Goal: Task Accomplishment & Management: Use online tool/utility

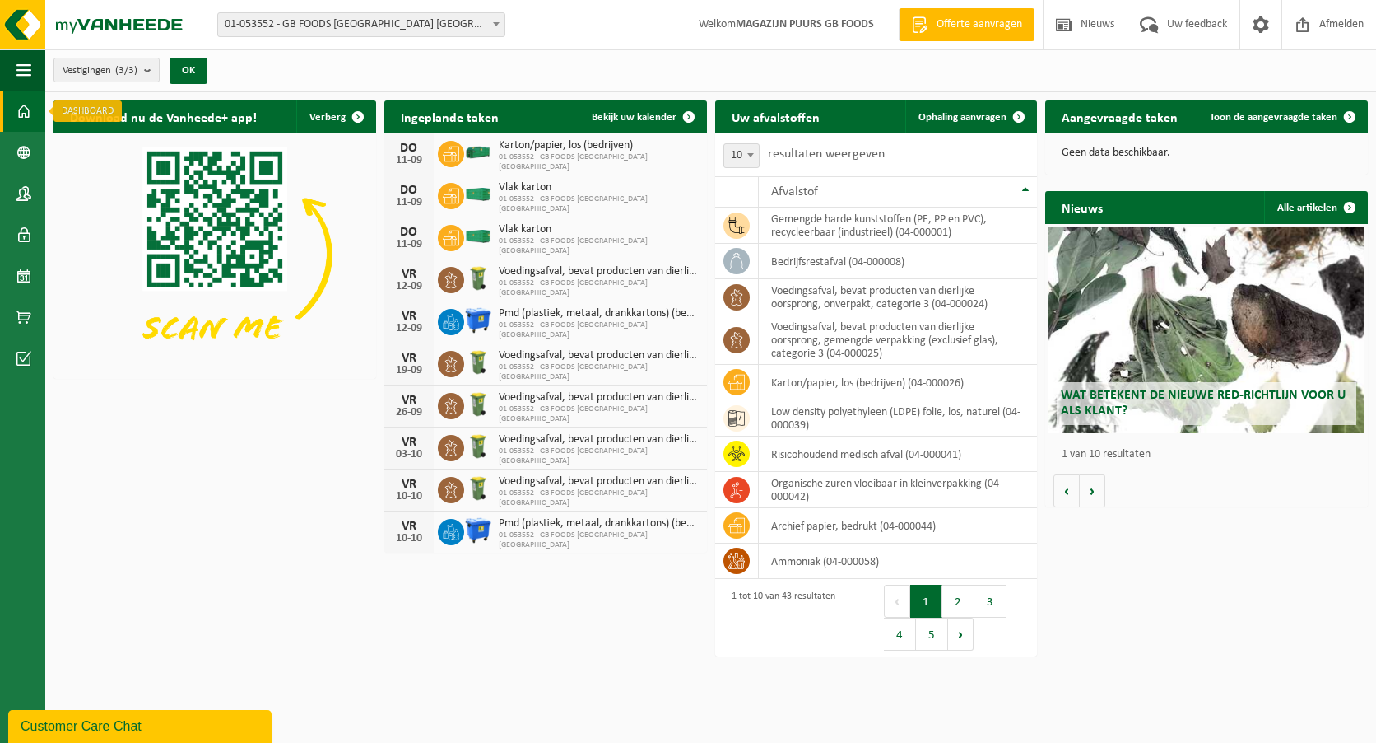
click at [13, 111] on link "Dashboard" at bounding box center [22, 111] width 45 height 41
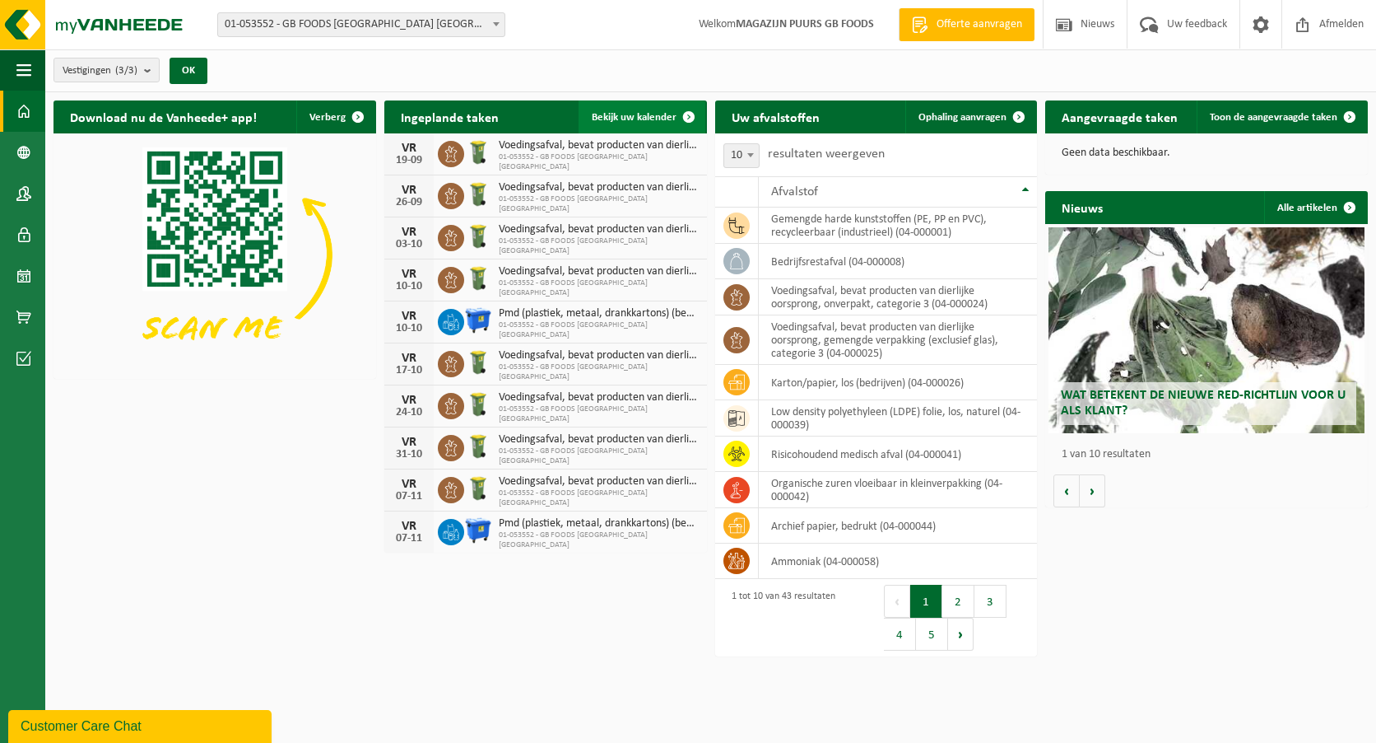
click at [676, 119] on span at bounding box center [689, 116] width 33 height 33
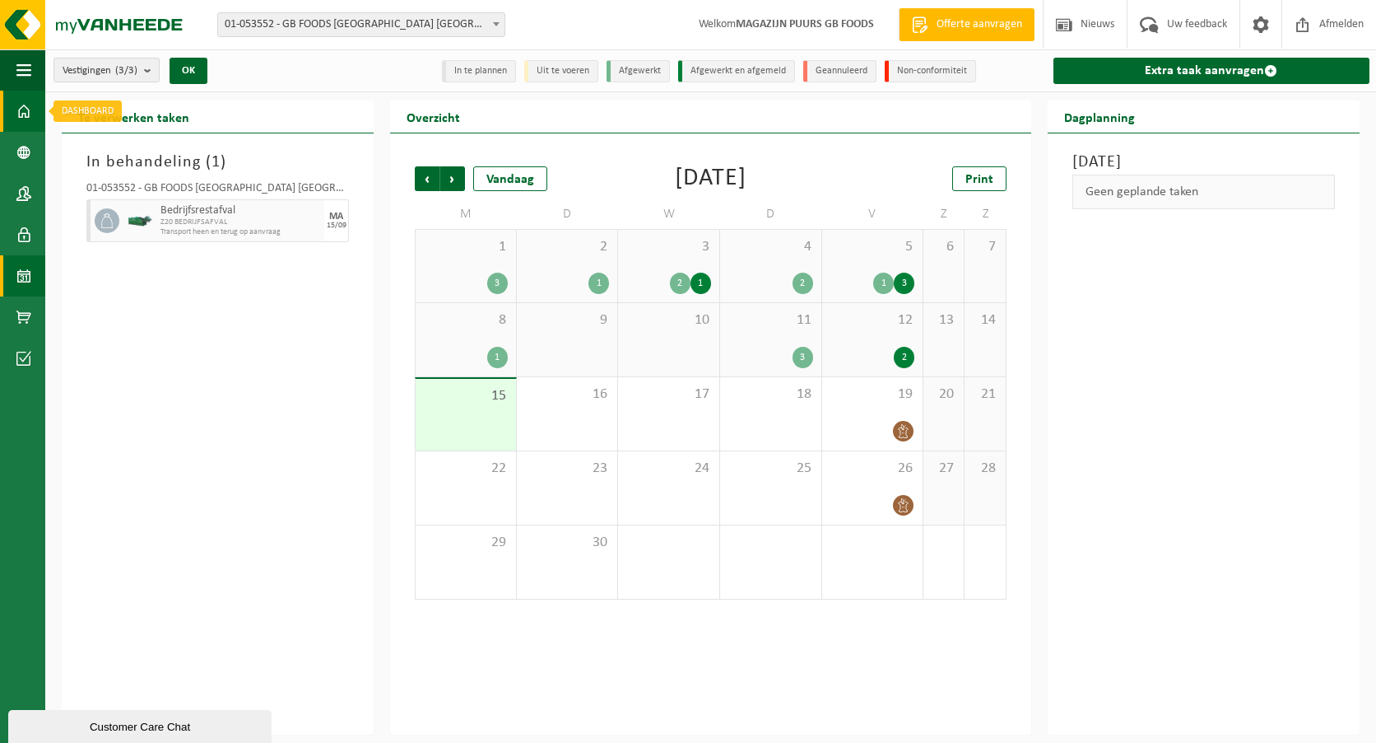
click at [22, 109] on span at bounding box center [23, 111] width 15 height 41
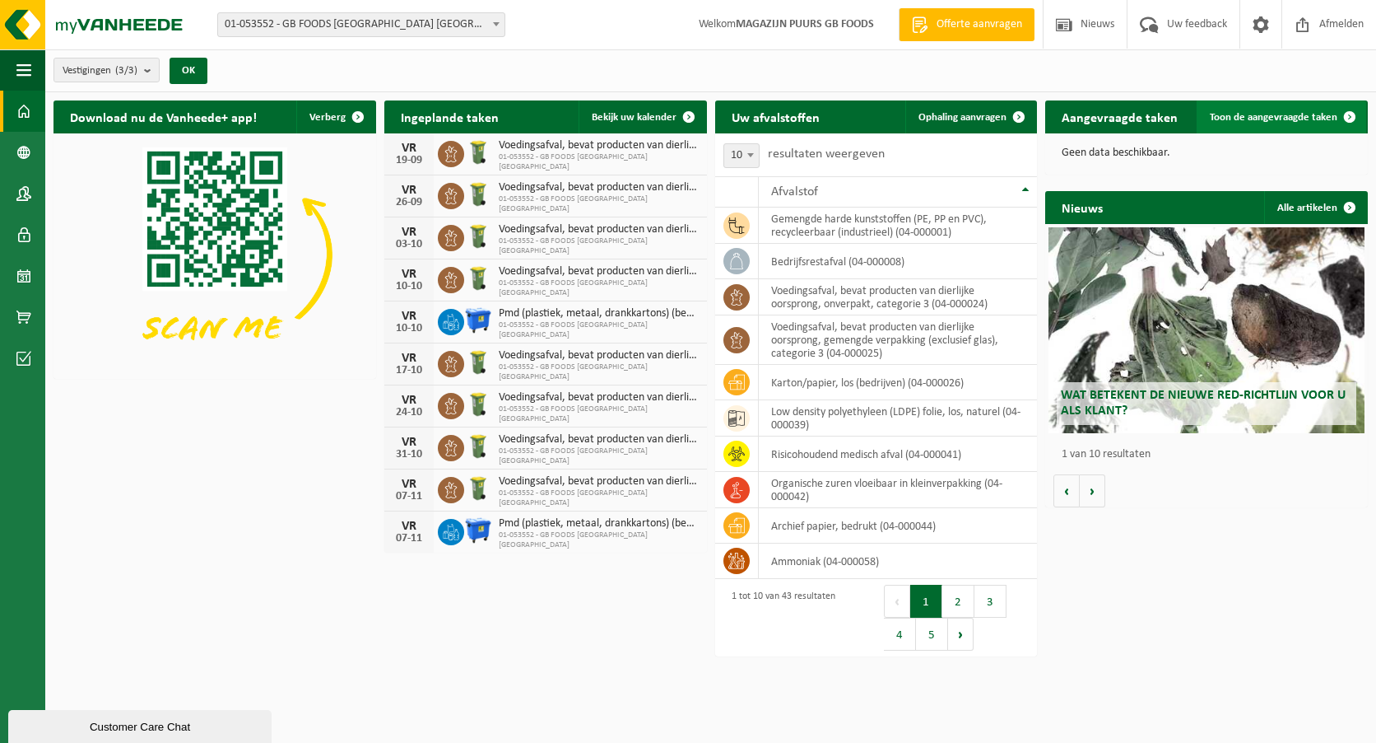
click at [1226, 112] on span "Toon de aangevraagde taken" at bounding box center [1274, 117] width 128 height 11
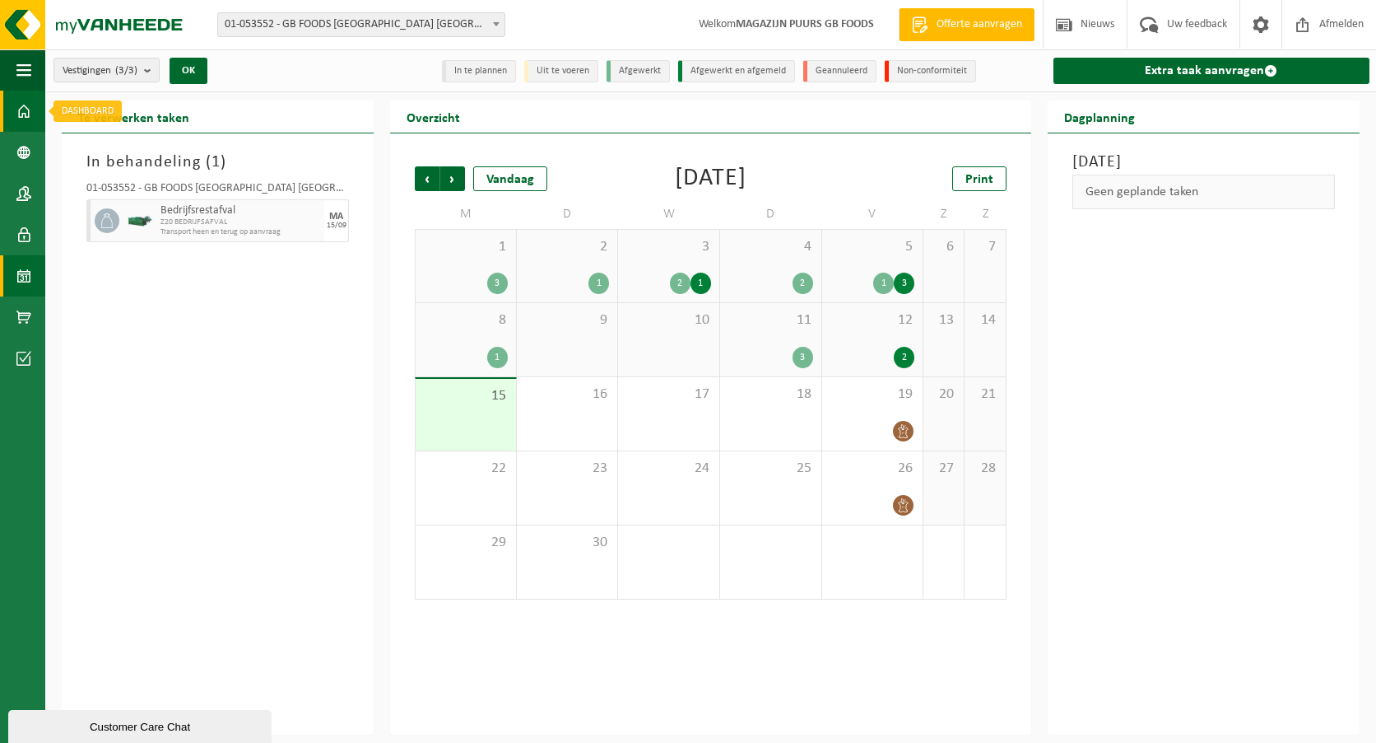
click at [18, 104] on span at bounding box center [23, 111] width 15 height 41
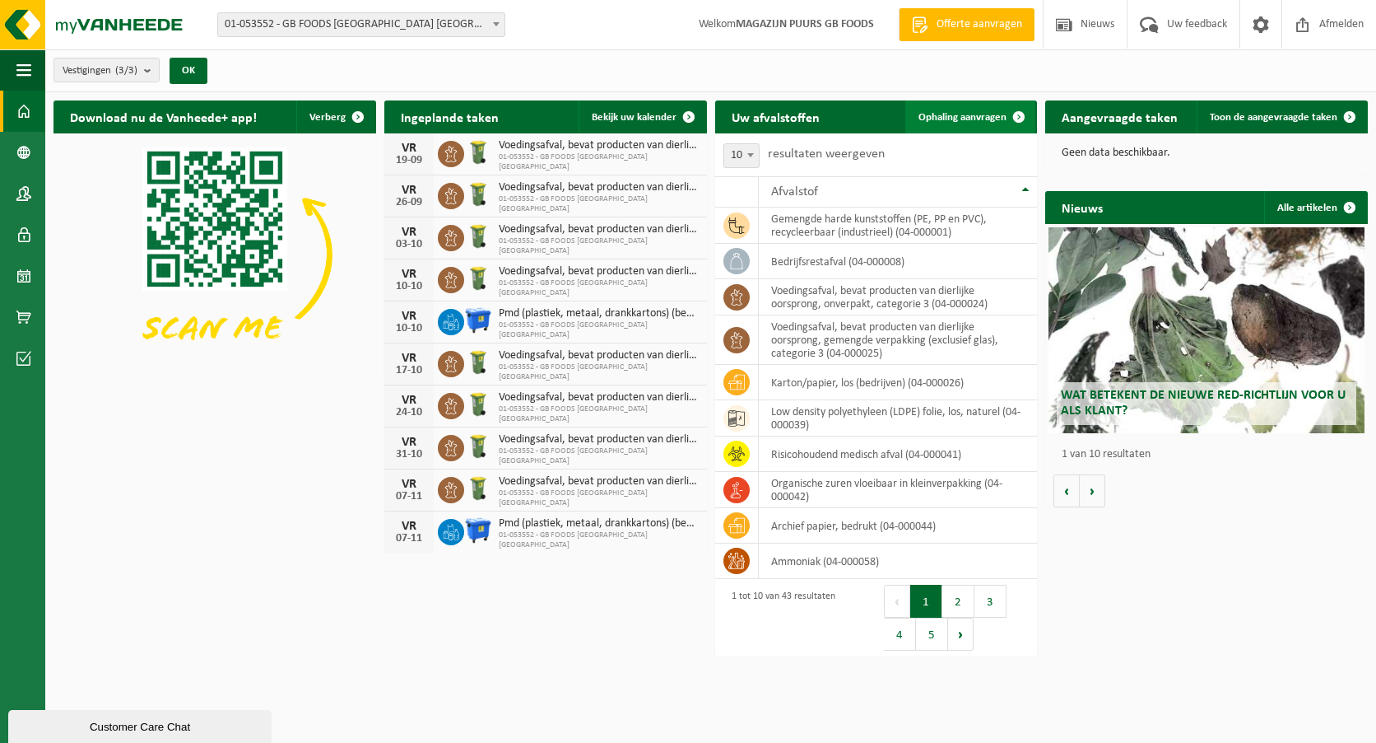
click at [972, 126] on link "Ophaling aanvragen" at bounding box center [971, 116] width 130 height 33
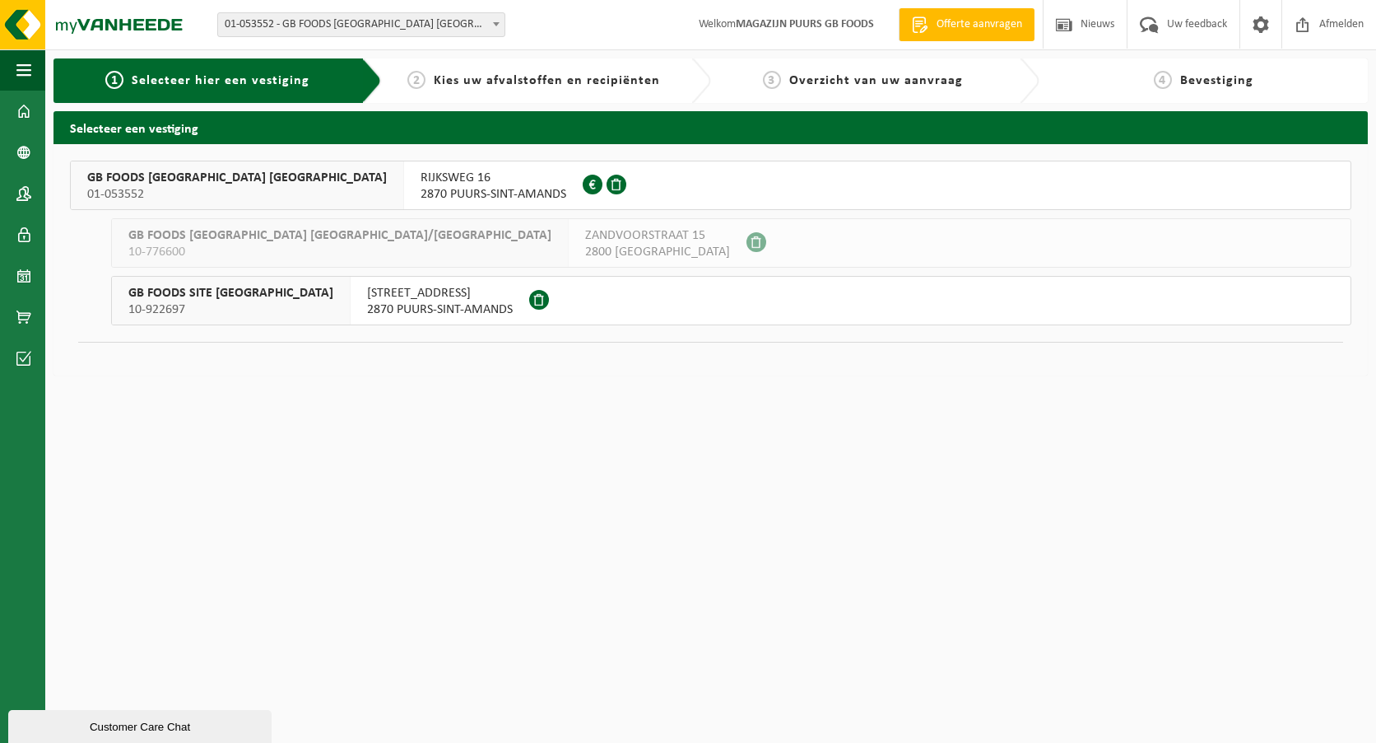
click at [199, 184] on span "GB FOODS BELGIUM NV" at bounding box center [237, 178] width 300 height 16
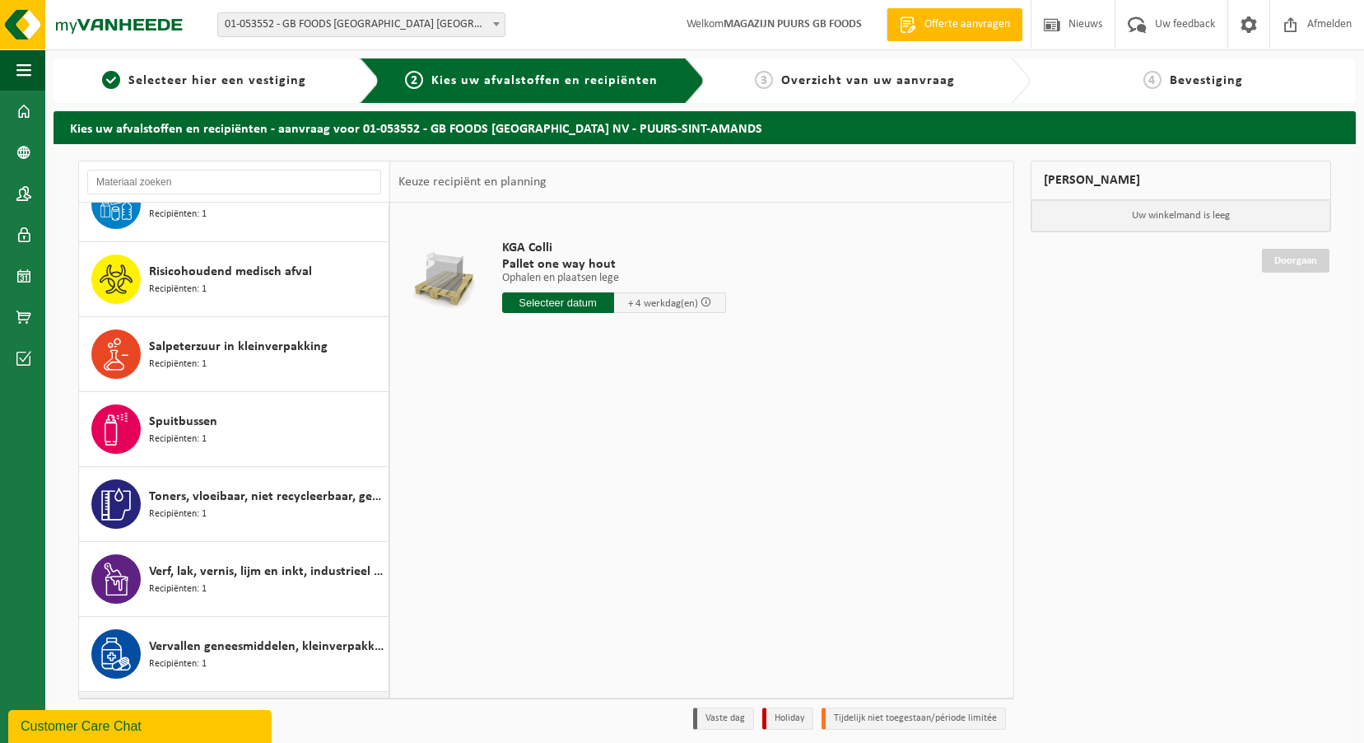
scroll to position [2578, 0]
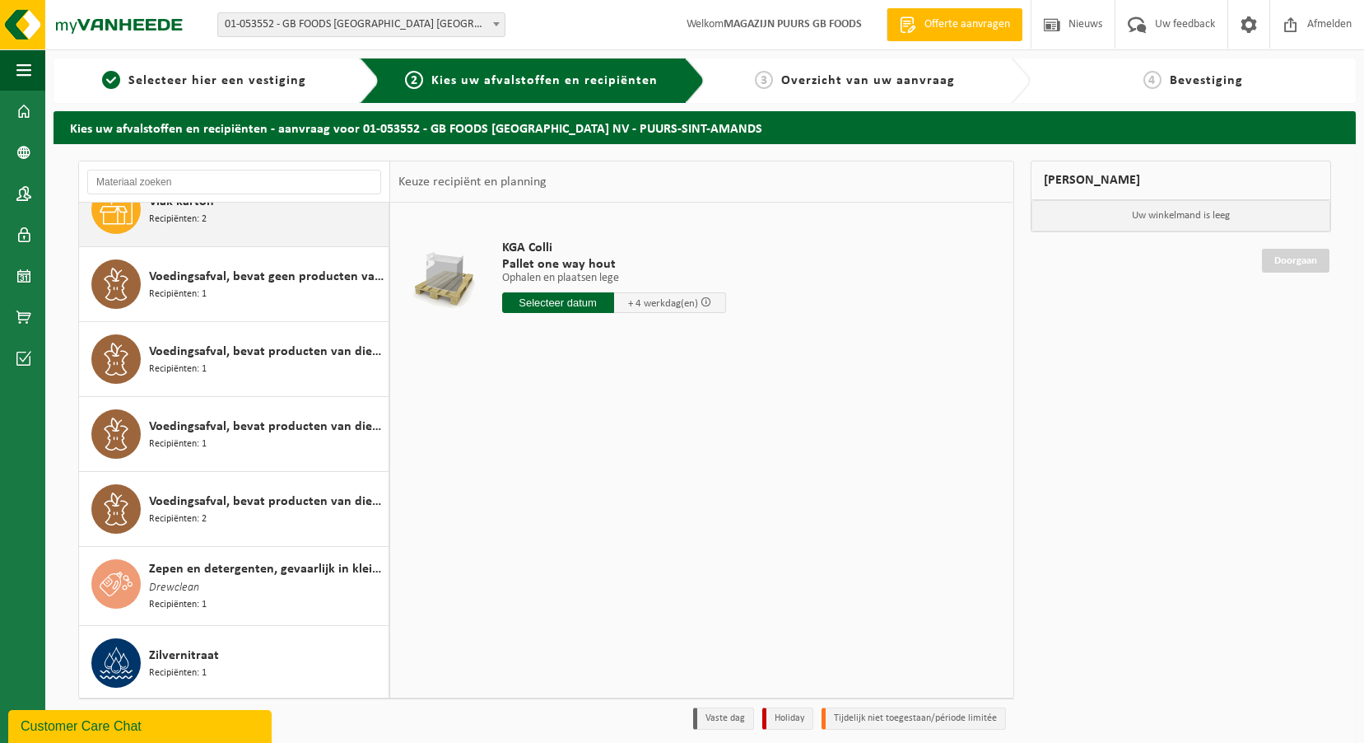
click at [254, 219] on div "Vlak karton Recipiënten: 2" at bounding box center [266, 208] width 235 height 49
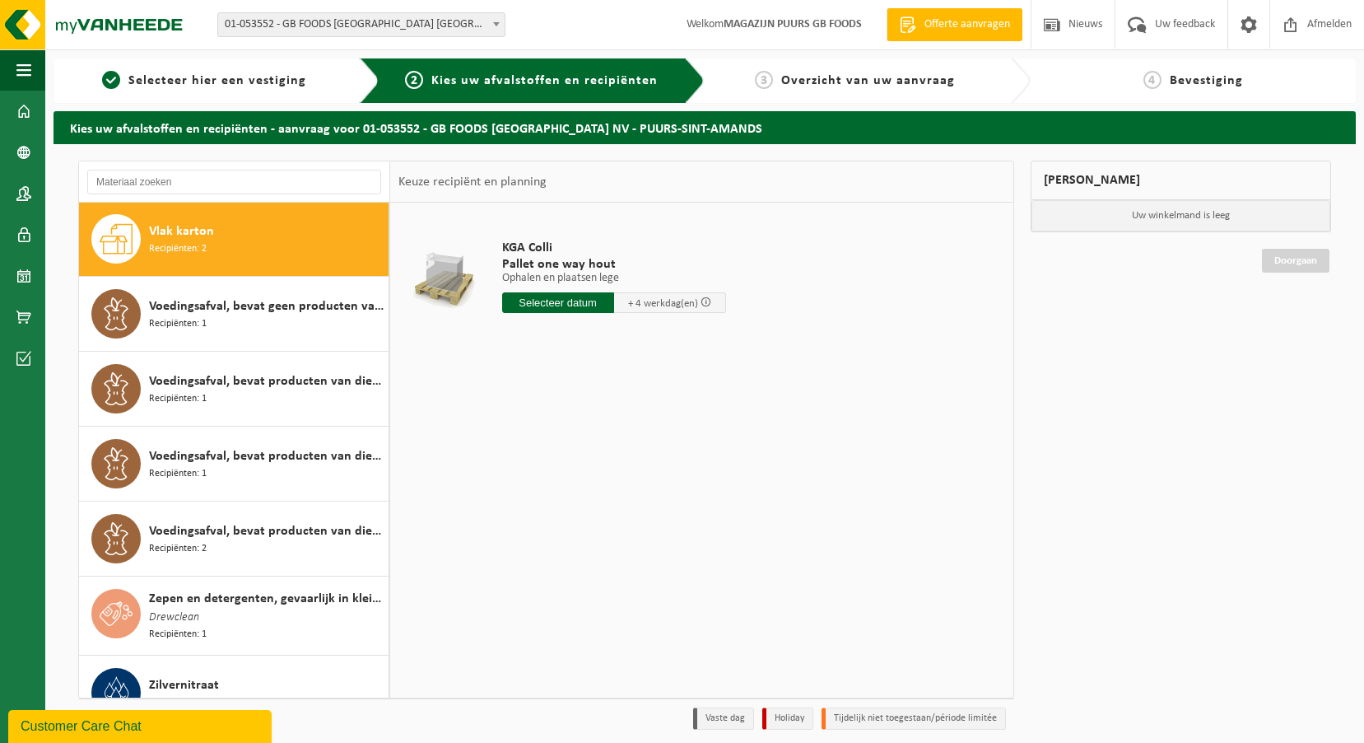
scroll to position [2547, 0]
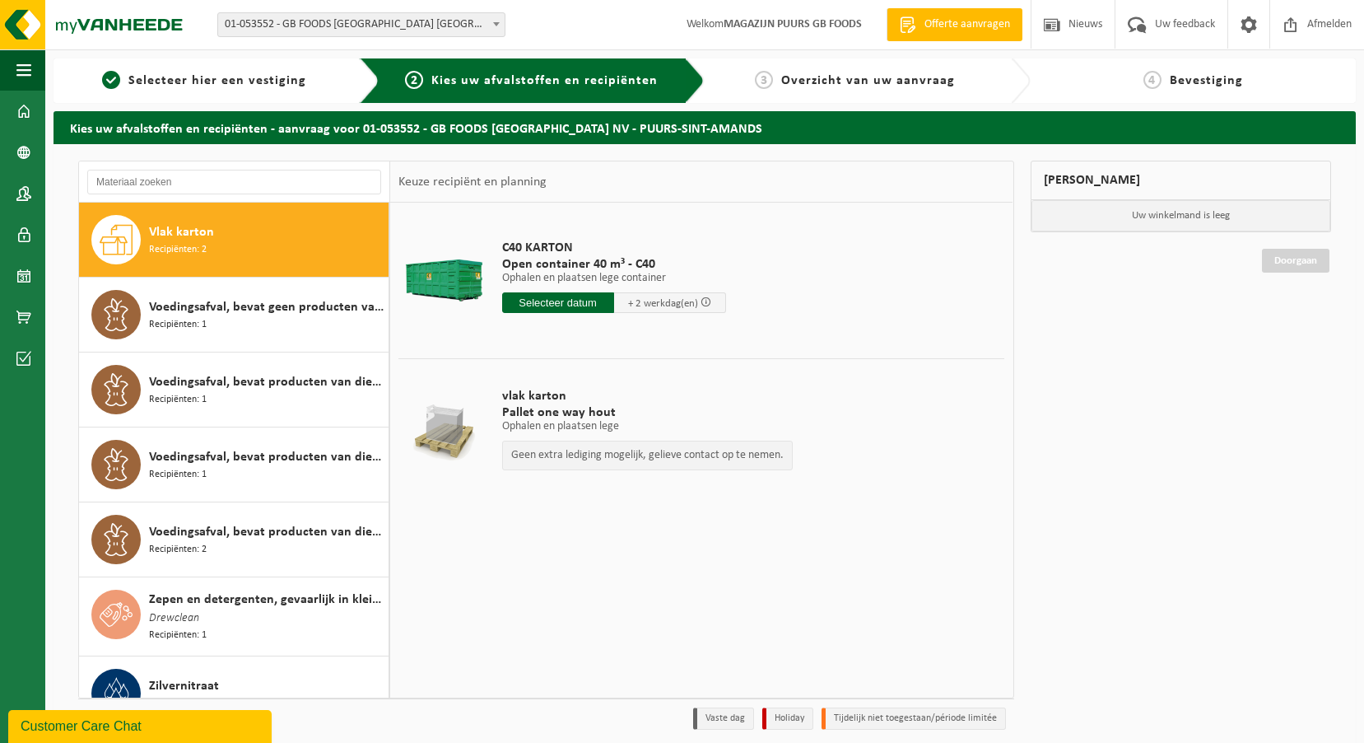
click at [554, 314] on div "C40 KARTON Open container 40 m³ - C40 Ophalen en plaatsen lege container Ophale…" at bounding box center [614, 280] width 240 height 114
click at [572, 310] on input "text" at bounding box center [558, 302] width 112 height 21
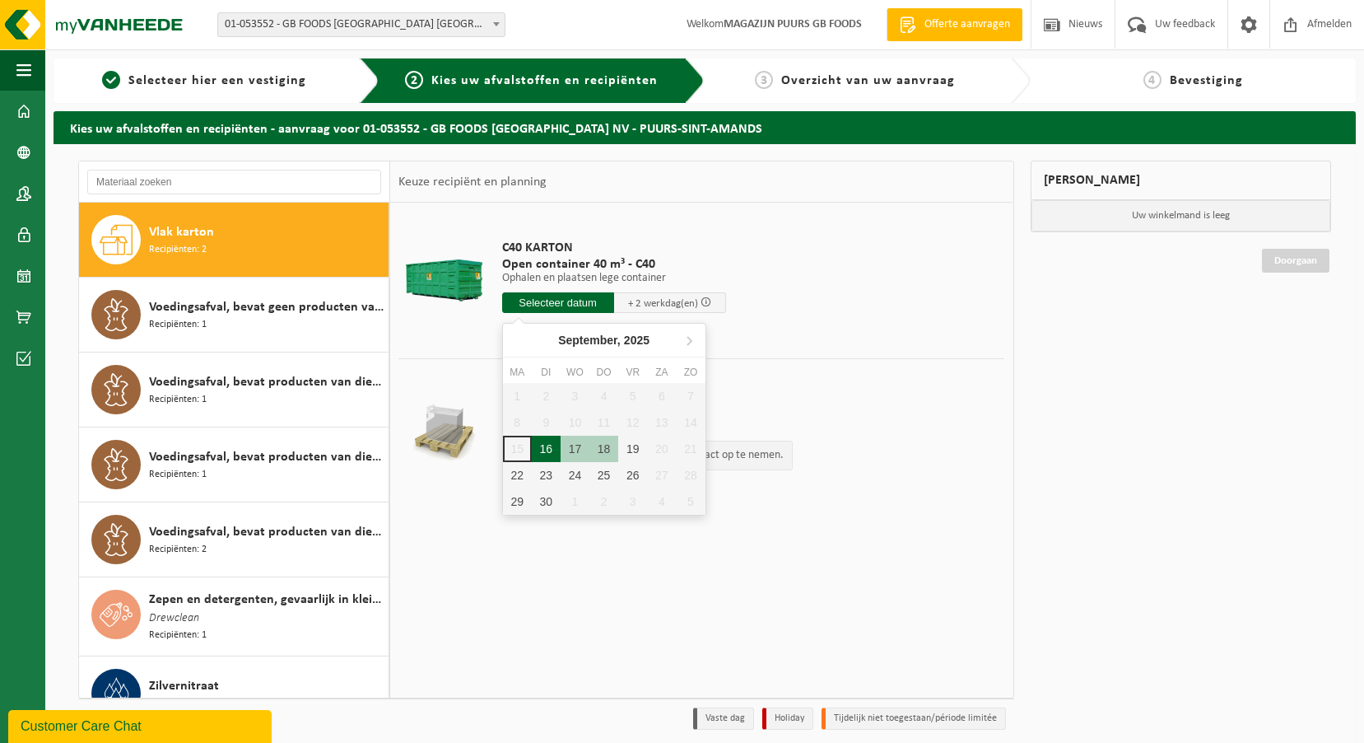
click at [544, 448] on div "16" at bounding box center [546, 448] width 29 height 26
type input "Van 2025-09-16"
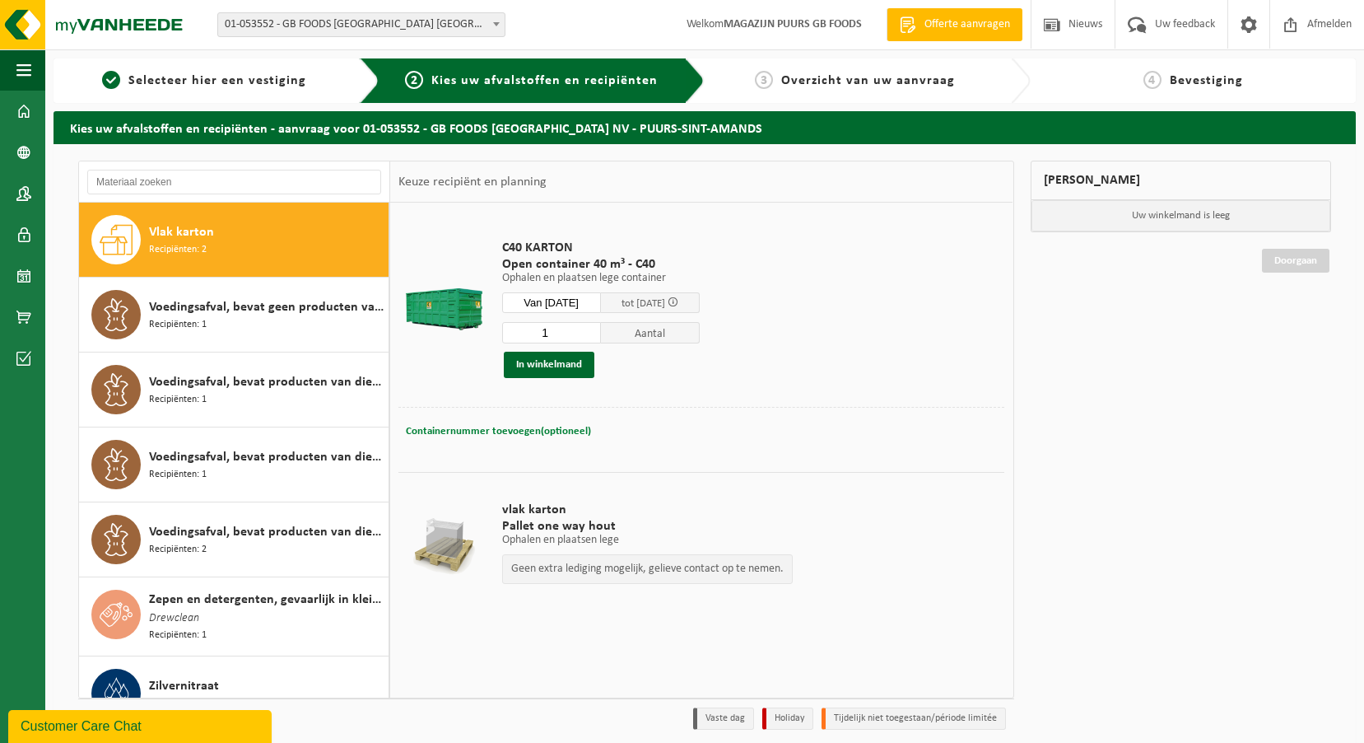
click at [520, 433] on span "Containernummer toevoegen(optioneel)" at bounding box center [498, 431] width 185 height 11
type input "c40-846"
click at [547, 363] on button "In winkelmand" at bounding box center [549, 365] width 91 height 26
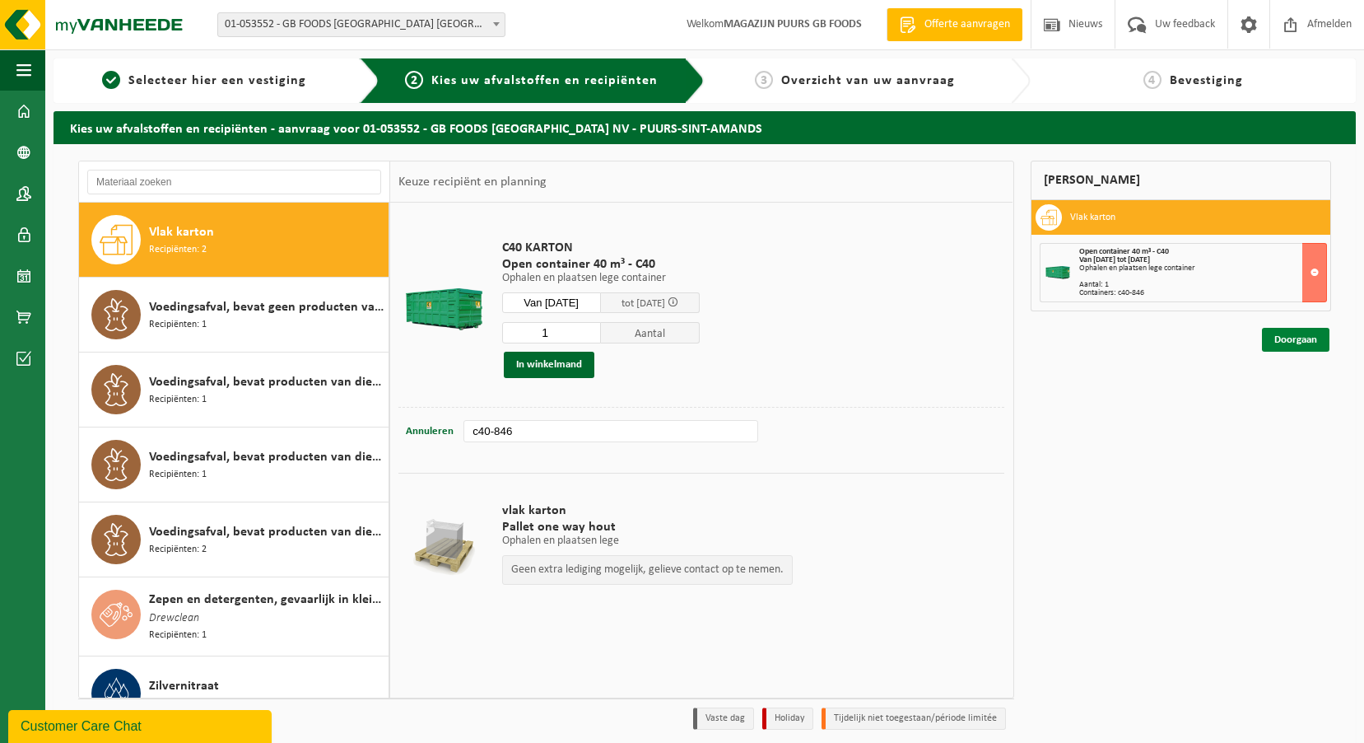
click at [1288, 334] on link "Doorgaan" at bounding box center [1296, 340] width 68 height 24
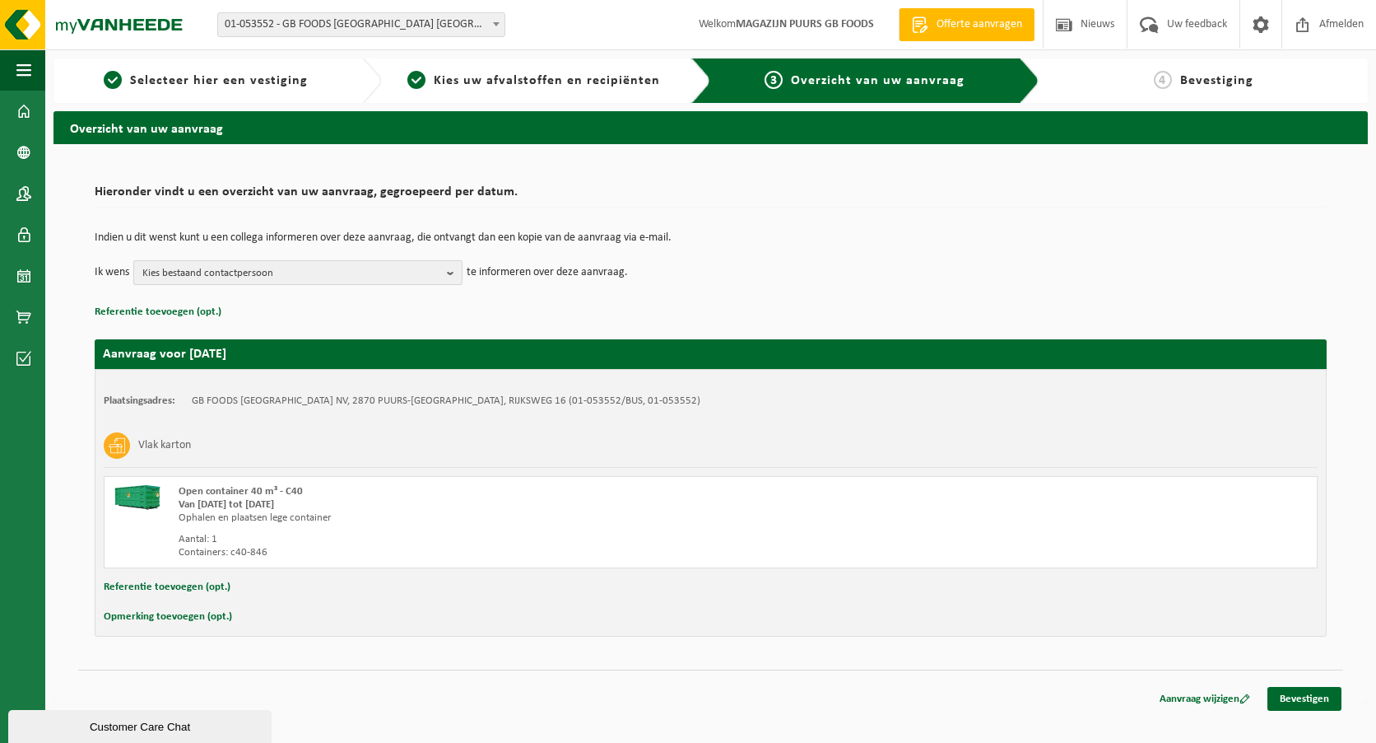
click at [291, 272] on span "Kies bestaand contactpersoon" at bounding box center [291, 273] width 298 height 25
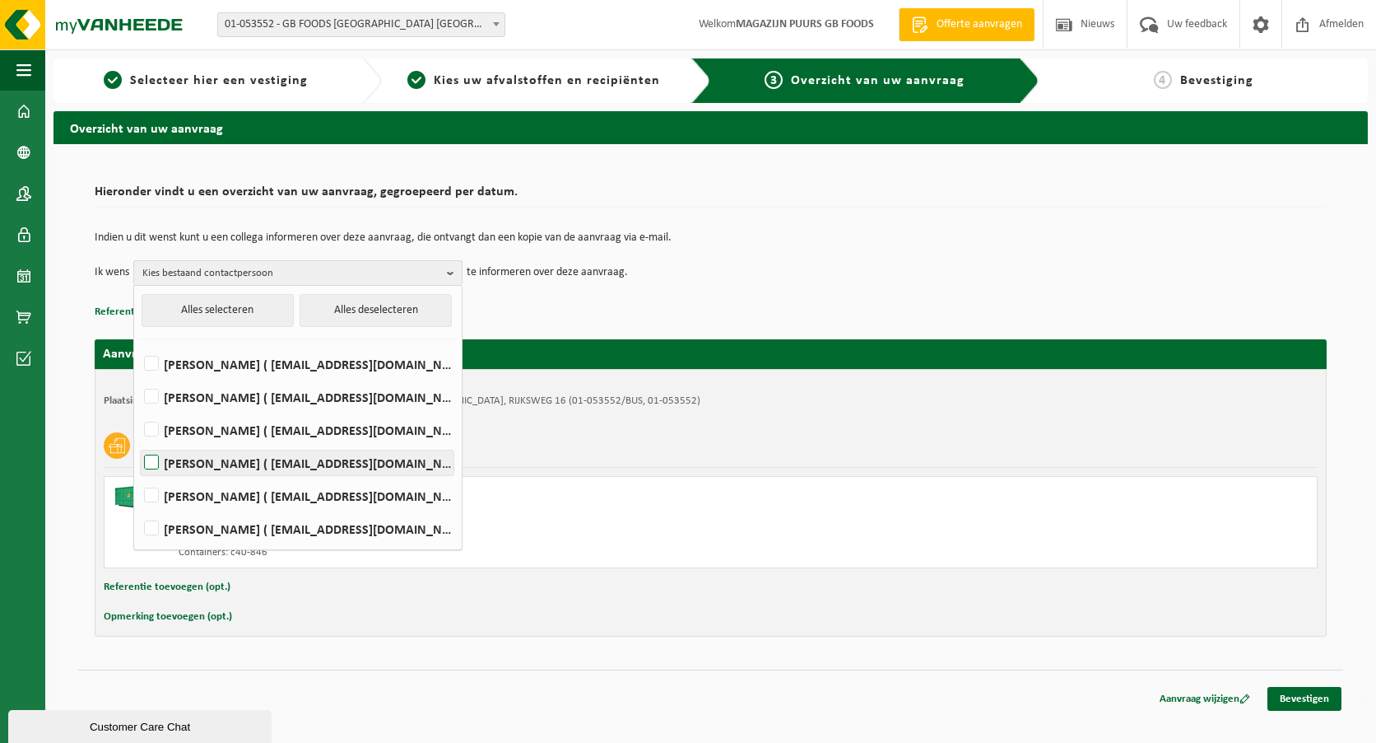
click at [282, 459] on label "Andre Reyniers ( andre_reyniers@thegbfoods.com )" at bounding box center [297, 462] width 313 height 25
click at [138, 442] on input "Andre Reyniers ( andre_reyniers@thegbfoods.com )" at bounding box center [137, 441] width 1 height 1
checkbox input "true"
click at [278, 529] on label "Said Tizi ( said_tizi@thegbfoods.com )" at bounding box center [297, 528] width 313 height 25
click at [138, 508] on input "Said Tizi ( said_tizi@thegbfoods.com )" at bounding box center [137, 507] width 1 height 1
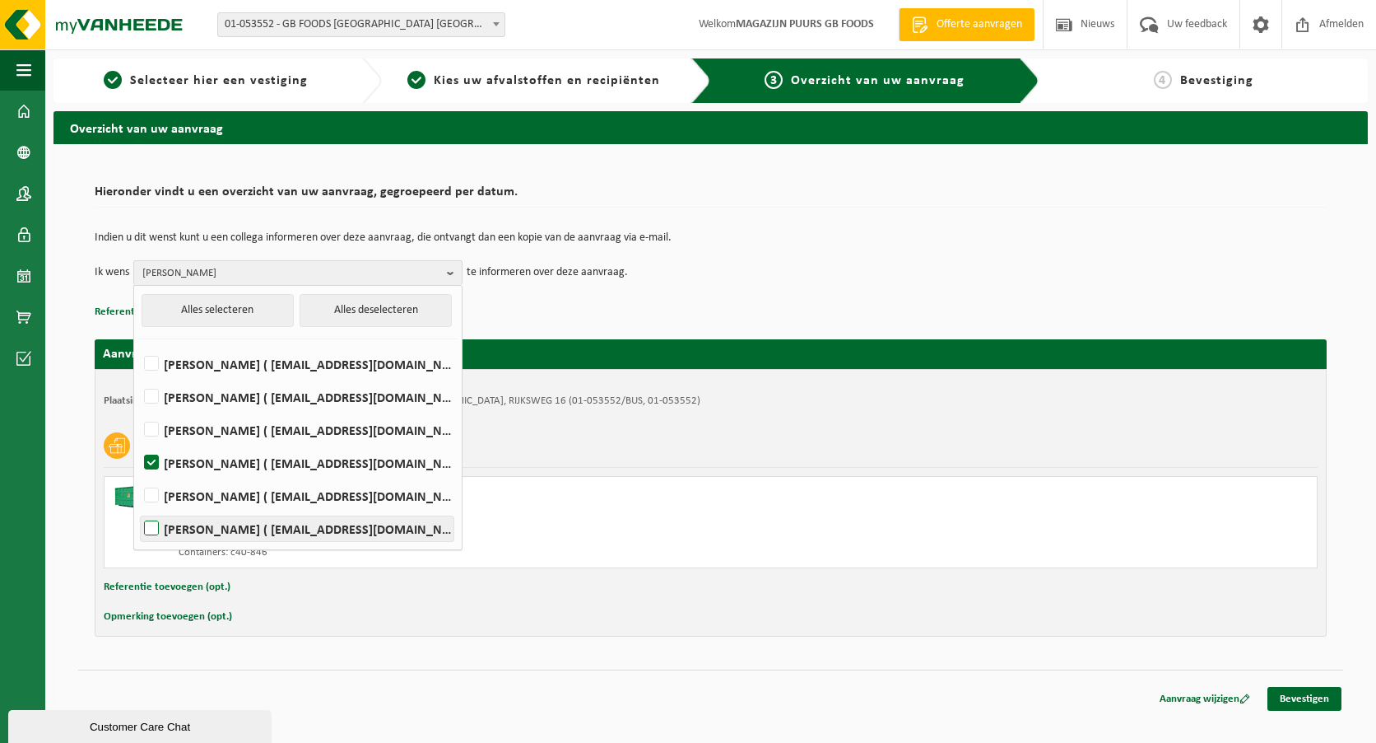
checkbox input "true"
click at [1089, 203] on h2 "Hieronder vindt u een overzicht van uw aanvraag, gegroepeerd per datum." at bounding box center [711, 196] width 1232 height 22
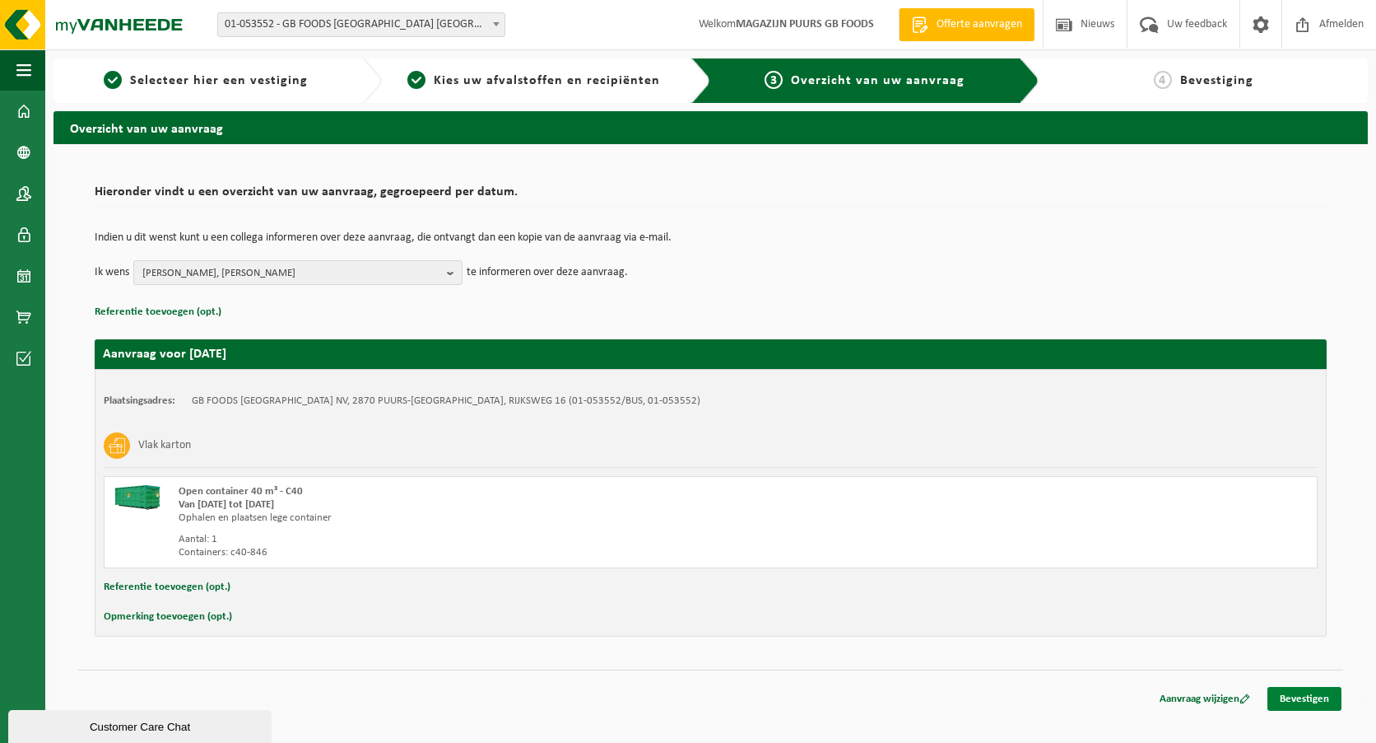
click at [1317, 696] on link "Bevestigen" at bounding box center [1305, 699] width 74 height 24
